Goal: Information Seeking & Learning: Learn about a topic

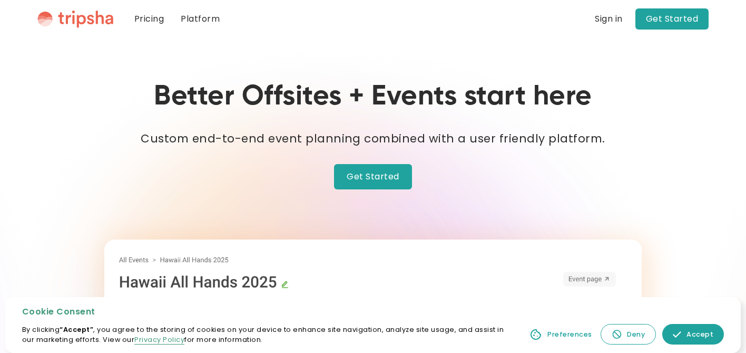
scroll to position [2, 0]
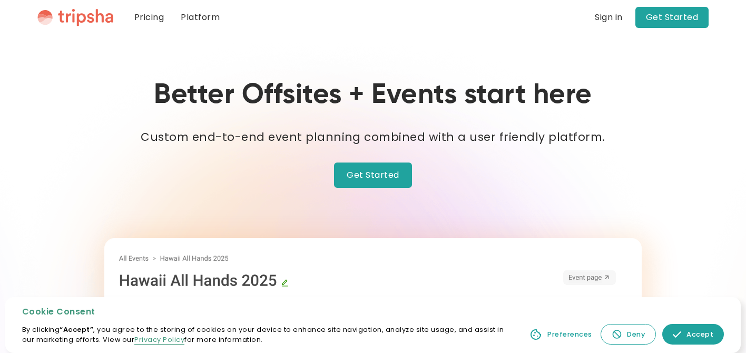
click at [633, 332] on div "Deny" at bounding box center [636, 334] width 18 height 10
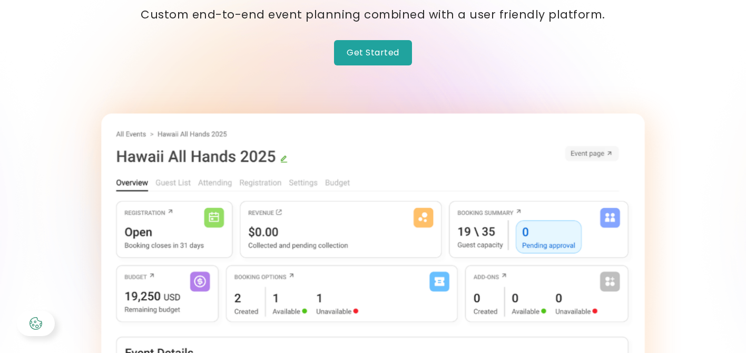
scroll to position [0, 0]
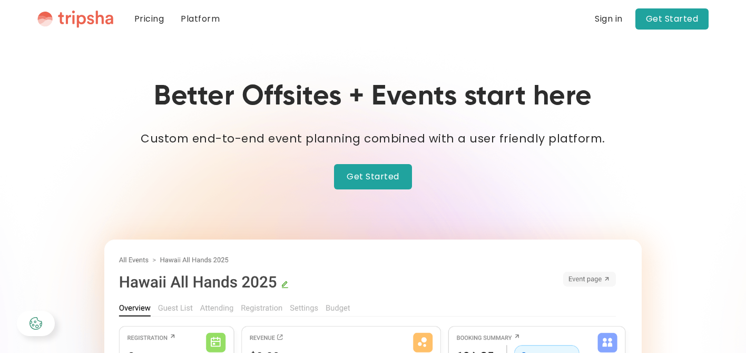
click at [158, 18] on link "Pricing" at bounding box center [149, 19] width 46 height 38
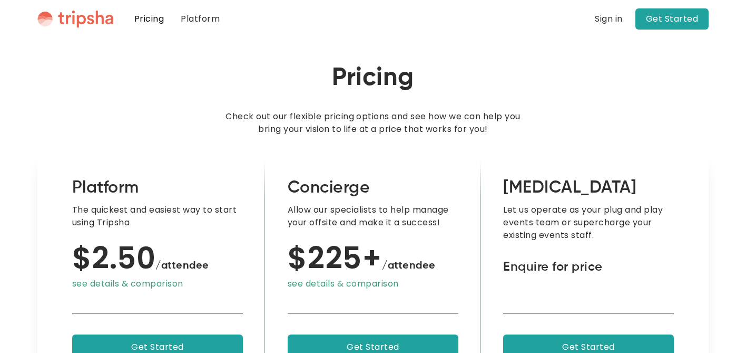
click at [195, 21] on link "Platform" at bounding box center [200, 19] width 56 height 38
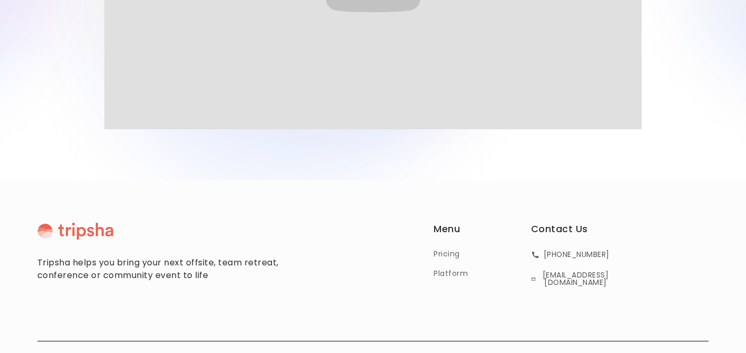
scroll to position [336, 0]
